Goal: Transaction & Acquisition: Book appointment/travel/reservation

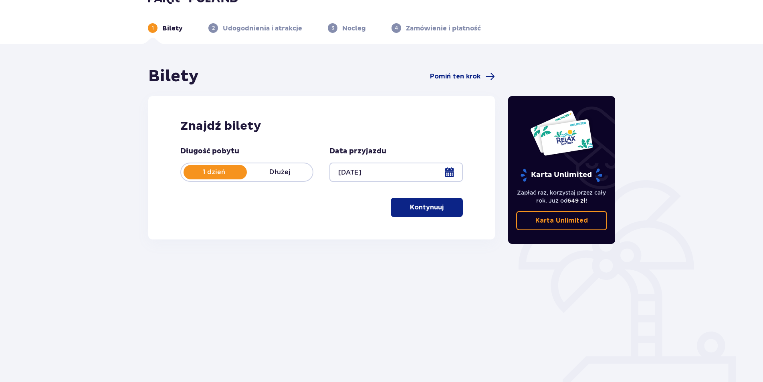
scroll to position [29, 0]
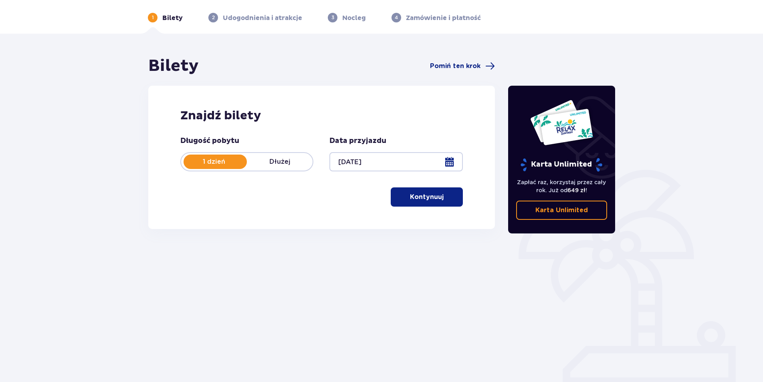
click at [417, 200] on p "Kontynuuj" at bounding box center [427, 197] width 34 height 9
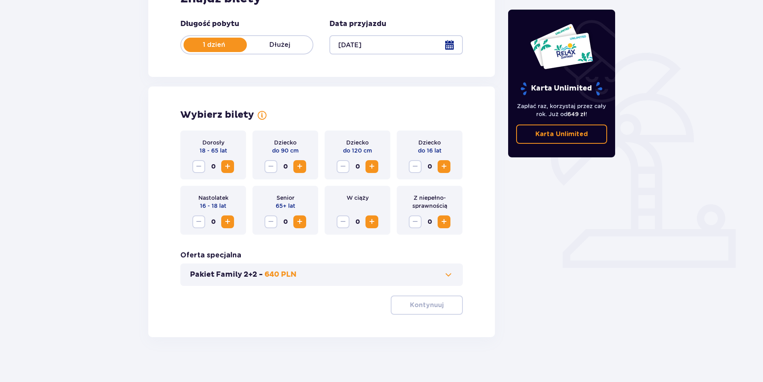
scroll to position [149, 0]
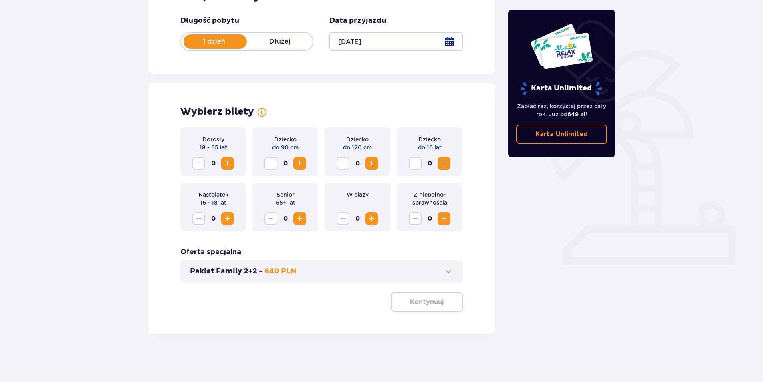
click at [225, 161] on span "Zwiększ" at bounding box center [228, 164] width 10 height 10
click at [447, 167] on span "Zwiększ" at bounding box center [444, 164] width 10 height 10
click at [433, 301] on p "Kontynuuj" at bounding box center [427, 302] width 34 height 9
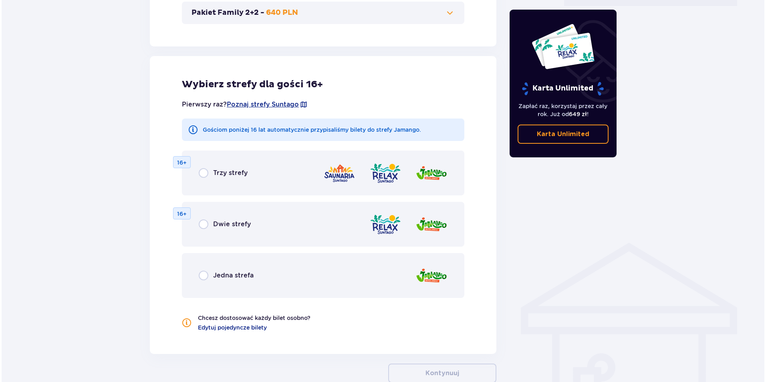
scroll to position [445, 0]
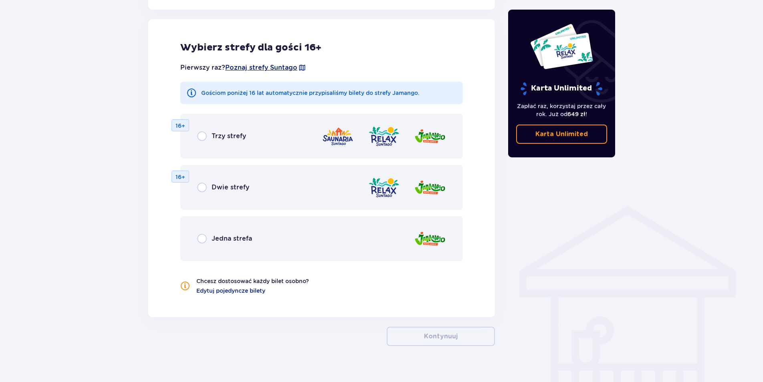
click at [294, 65] on span "Poznaj strefy Suntago" at bounding box center [261, 67] width 72 height 9
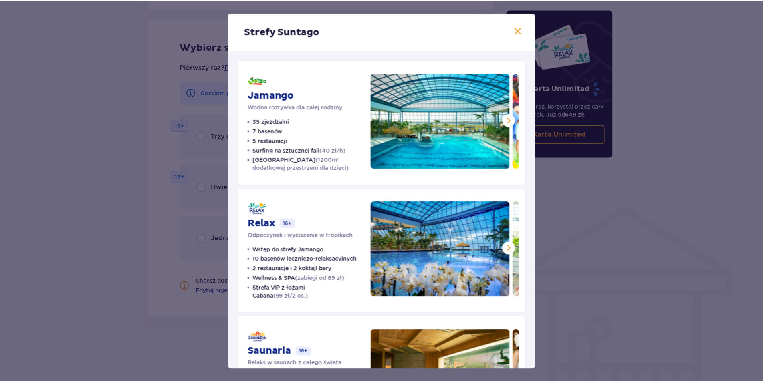
scroll to position [79, 0]
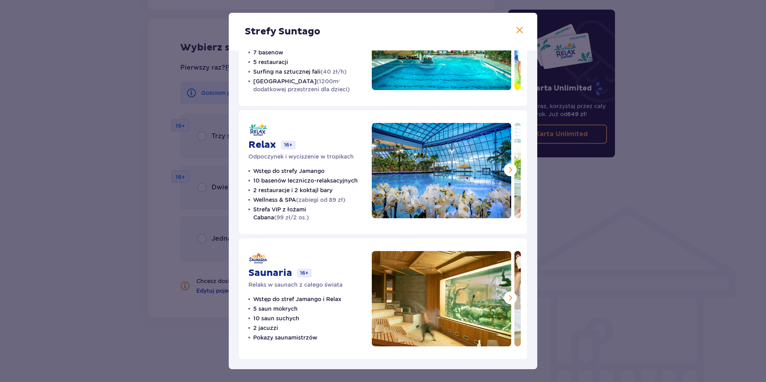
click at [517, 30] on span at bounding box center [520, 31] width 10 height 10
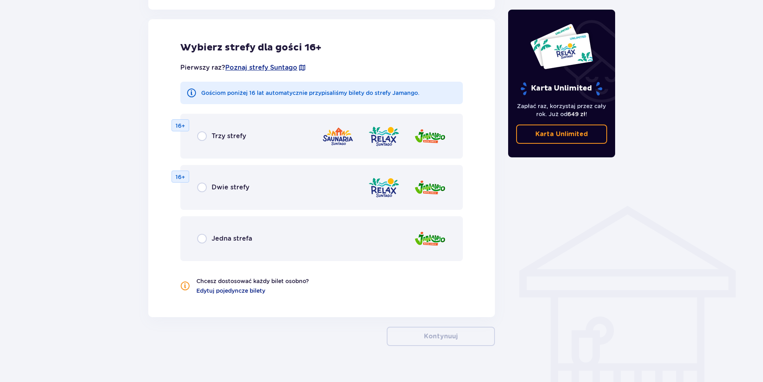
click at [204, 140] on input "radio" at bounding box center [202, 136] width 10 height 10
radio input "true"
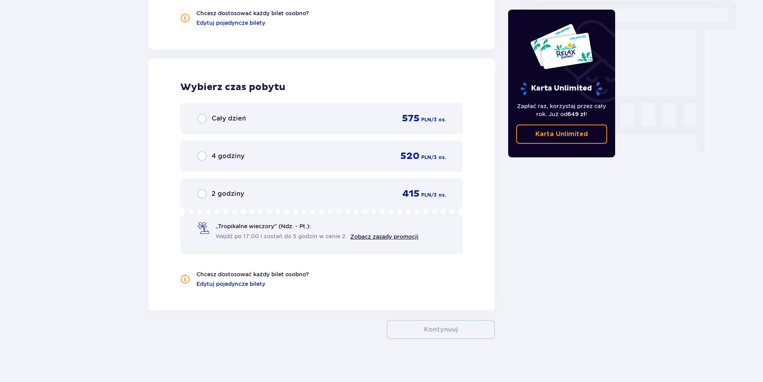
scroll to position [718, 0]
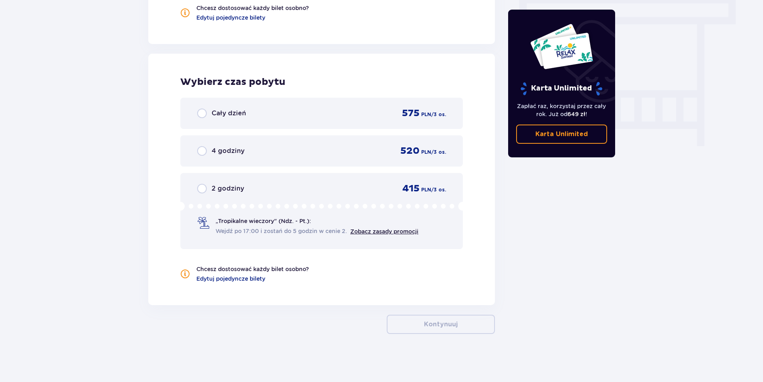
click at [200, 111] on input "radio" at bounding box center [202, 114] width 10 height 10
radio input "true"
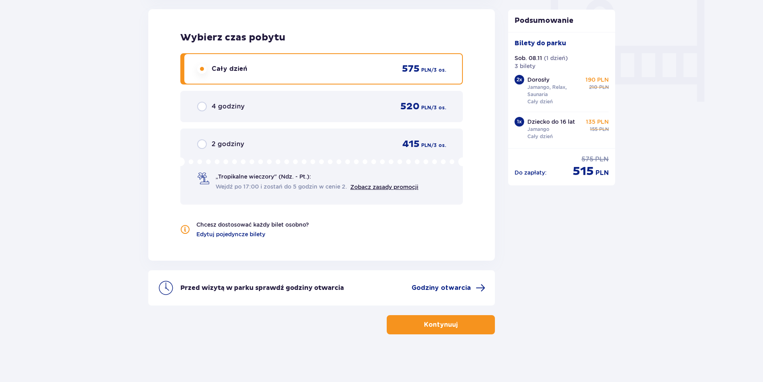
scroll to position [763, 0]
click at [451, 323] on p "Kontynuuj" at bounding box center [441, 324] width 34 height 9
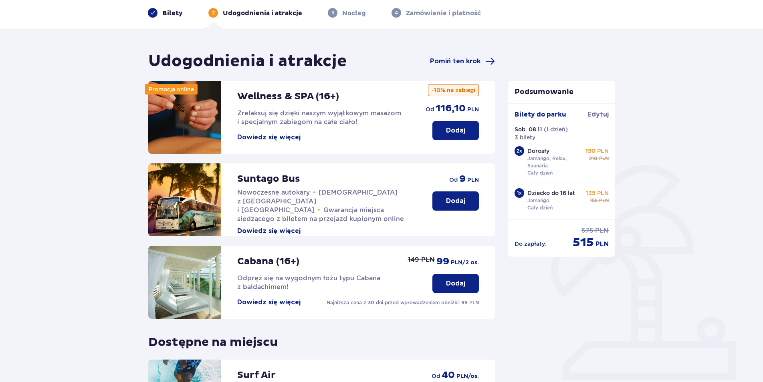
scroll to position [16, 0]
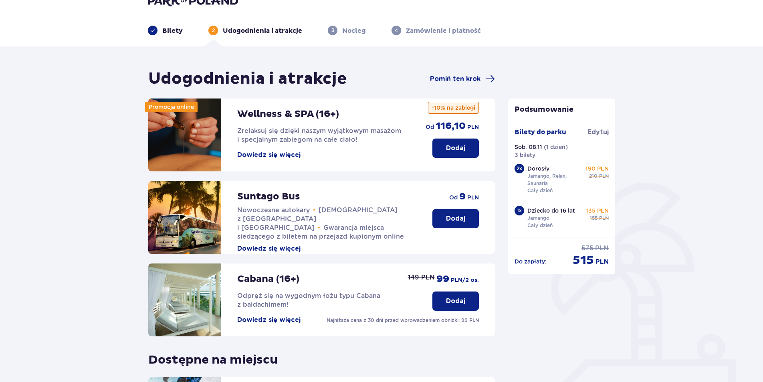
drag, startPoint x: 567, startPoint y: 222, endPoint x: 544, endPoint y: 196, distance: 35.2
click at [459, 216] on p "Dodaj" at bounding box center [455, 218] width 19 height 9
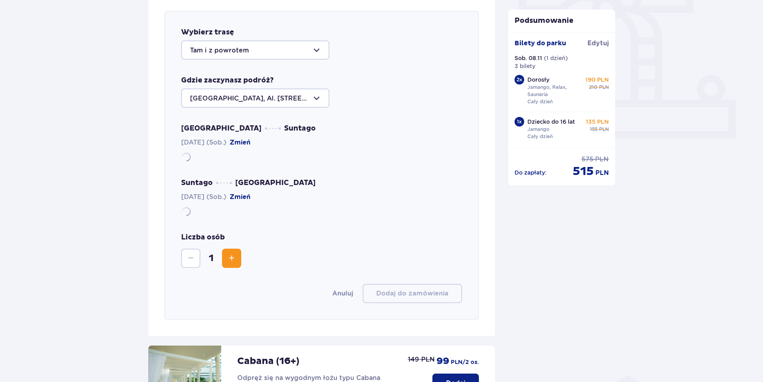
scroll to position [277, 0]
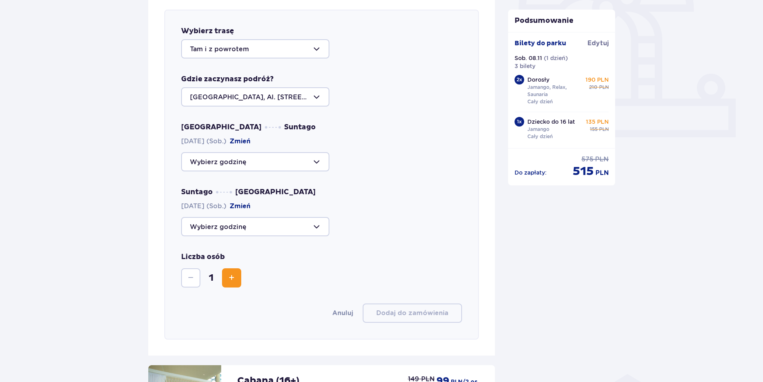
click at [263, 90] on div at bounding box center [255, 96] width 148 height 19
click at [242, 165] on div at bounding box center [255, 161] width 148 height 19
click at [240, 187] on p "Zostały 44 miejsca" at bounding box center [245, 186] width 62 height 9
type input "09:00"
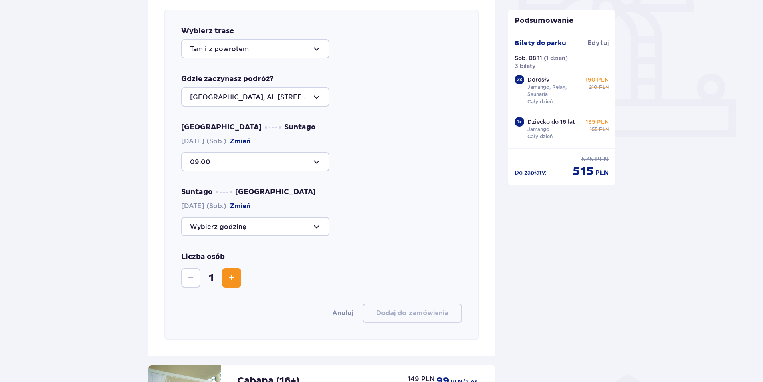
click at [224, 220] on div at bounding box center [255, 226] width 148 height 19
click at [221, 293] on p "Zostały 44 miejsca" at bounding box center [245, 294] width 62 height 9
type input "19:00"
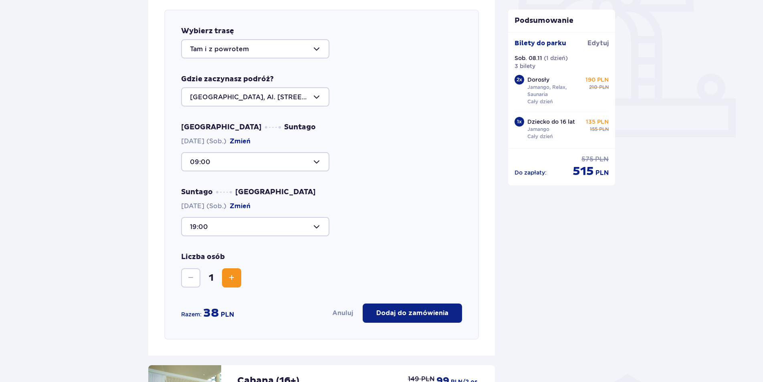
click at [234, 277] on span "Zwiększ" at bounding box center [232, 278] width 10 height 10
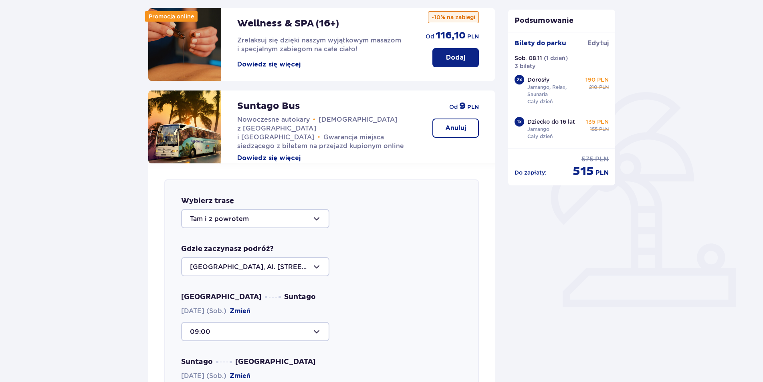
drag, startPoint x: 311, startPoint y: 268, endPoint x: 312, endPoint y: 240, distance: 28.1
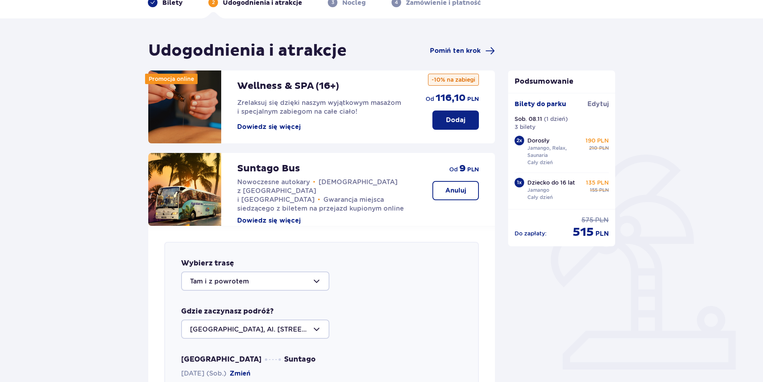
scroll to position [0, 0]
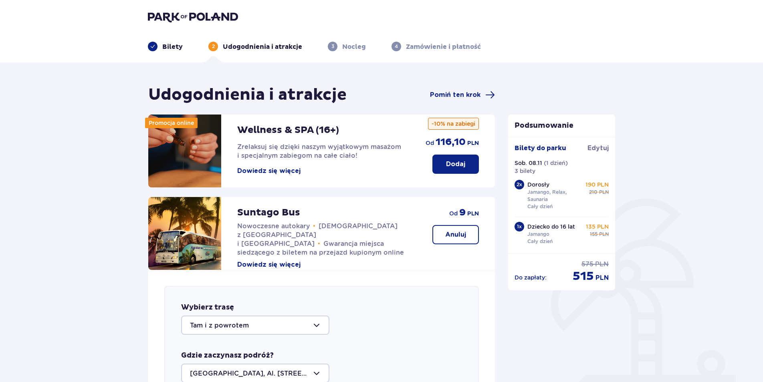
drag, startPoint x: 471, startPoint y: 262, endPoint x: 476, endPoint y: 206, distance: 56.0
